Goal: Check status: Check status

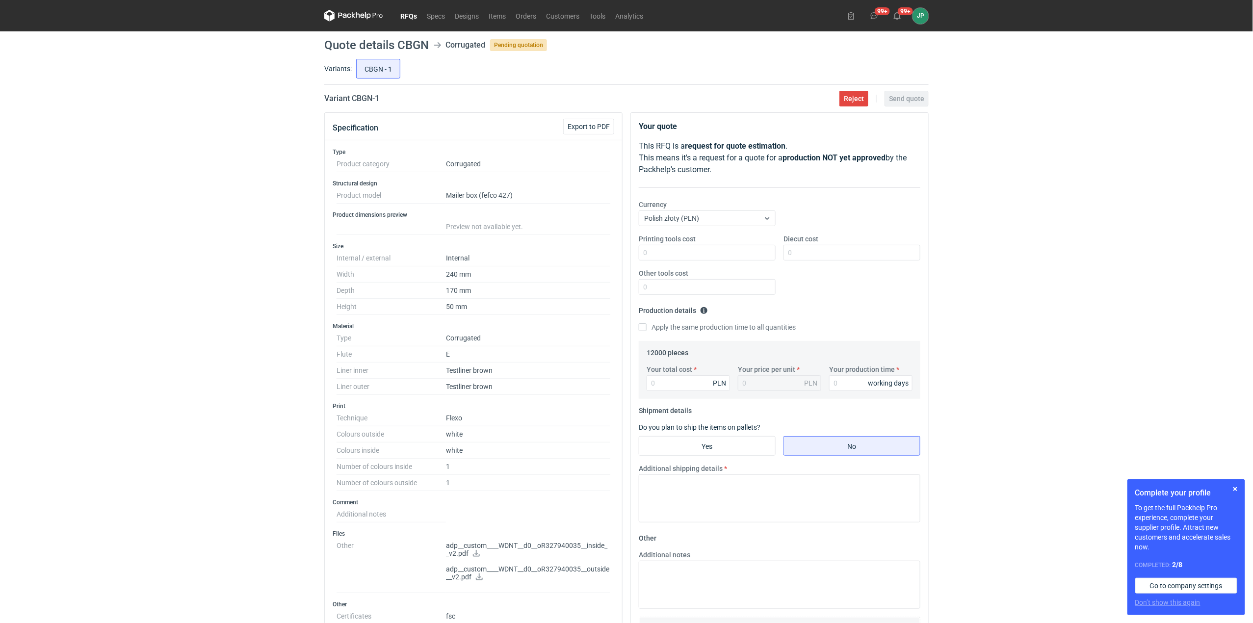
click at [409, 16] on link "RFQs" at bounding box center [408, 16] width 26 height 12
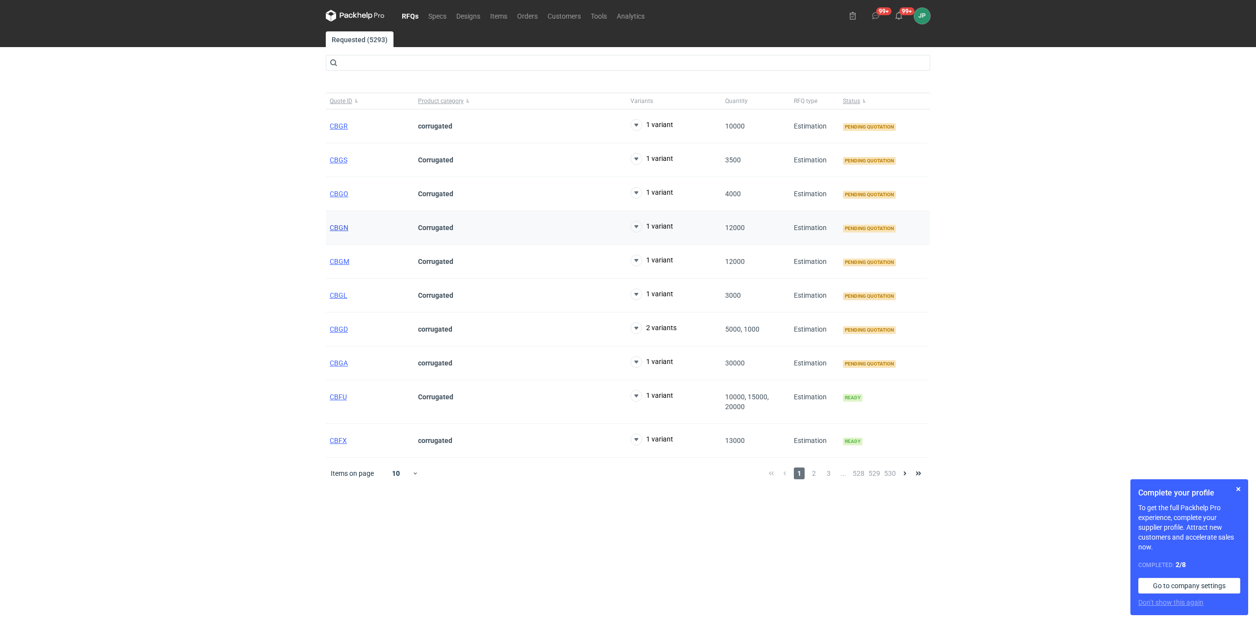
click at [344, 227] on span "CBGN" at bounding box center [339, 228] width 19 height 8
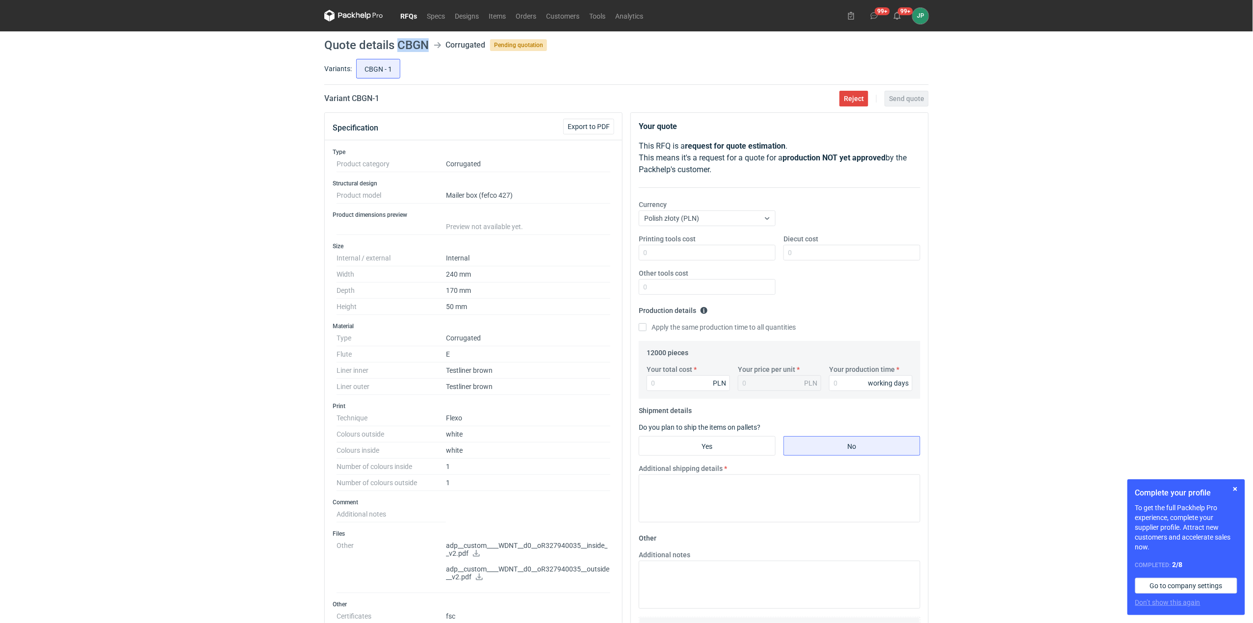
drag, startPoint x: 430, startPoint y: 46, endPoint x: 401, endPoint y: 44, distance: 29.0
click at [401, 44] on header "Quote details CBGN Corrugated Pending quotation" at bounding box center [626, 45] width 604 height 12
copy h1 "CBGN"
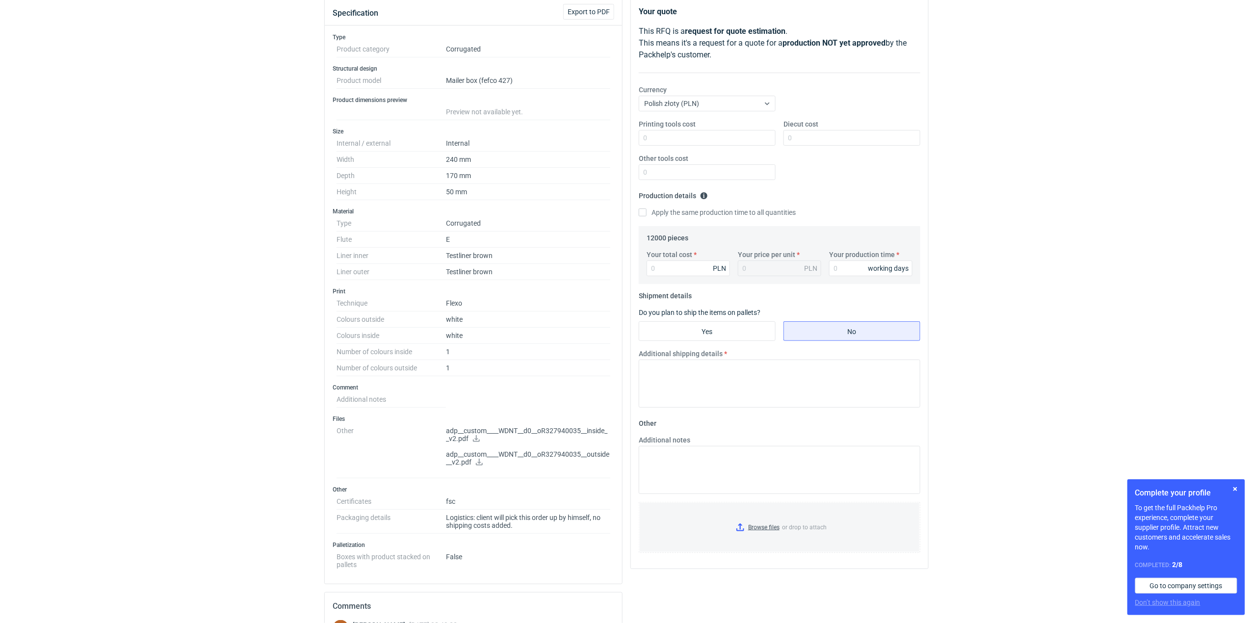
scroll to position [323, 0]
